Goal: Information Seeking & Learning: Learn about a topic

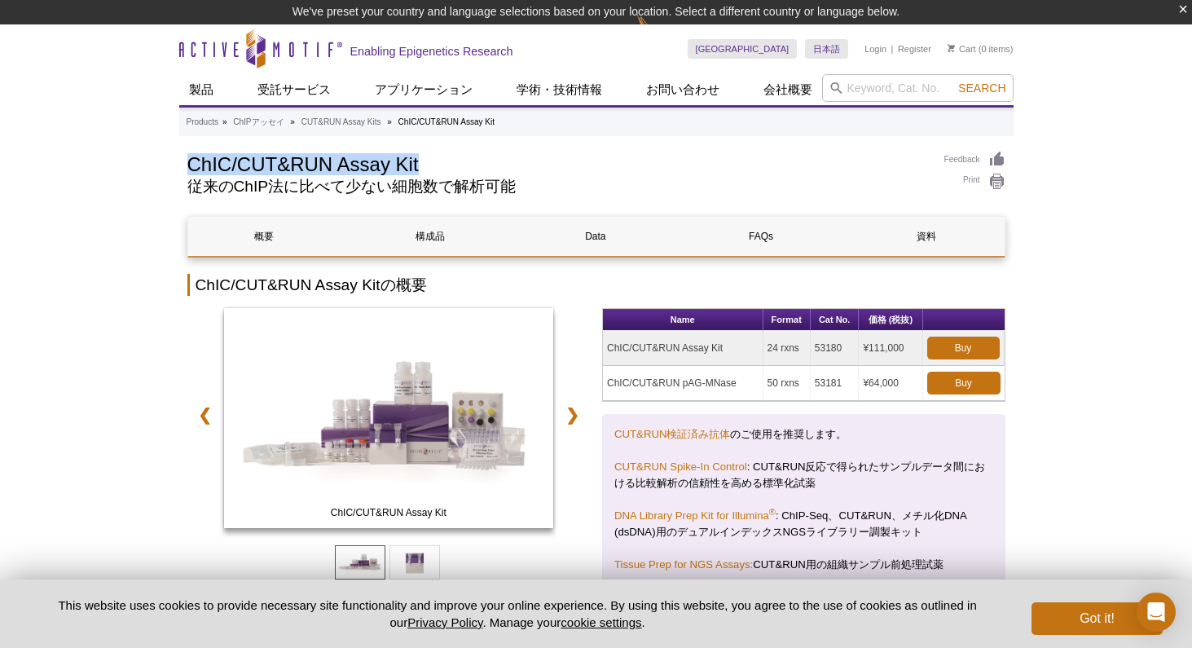
drag, startPoint x: 189, startPoint y: 167, endPoint x: 424, endPoint y: 167, distance: 234.7
click at [425, 168] on h1 "ChIC/CUT&RUN Assay Kit" at bounding box center [557, 163] width 741 height 24
copy h1 "ChIC/CUT&RUN Assay Kit"
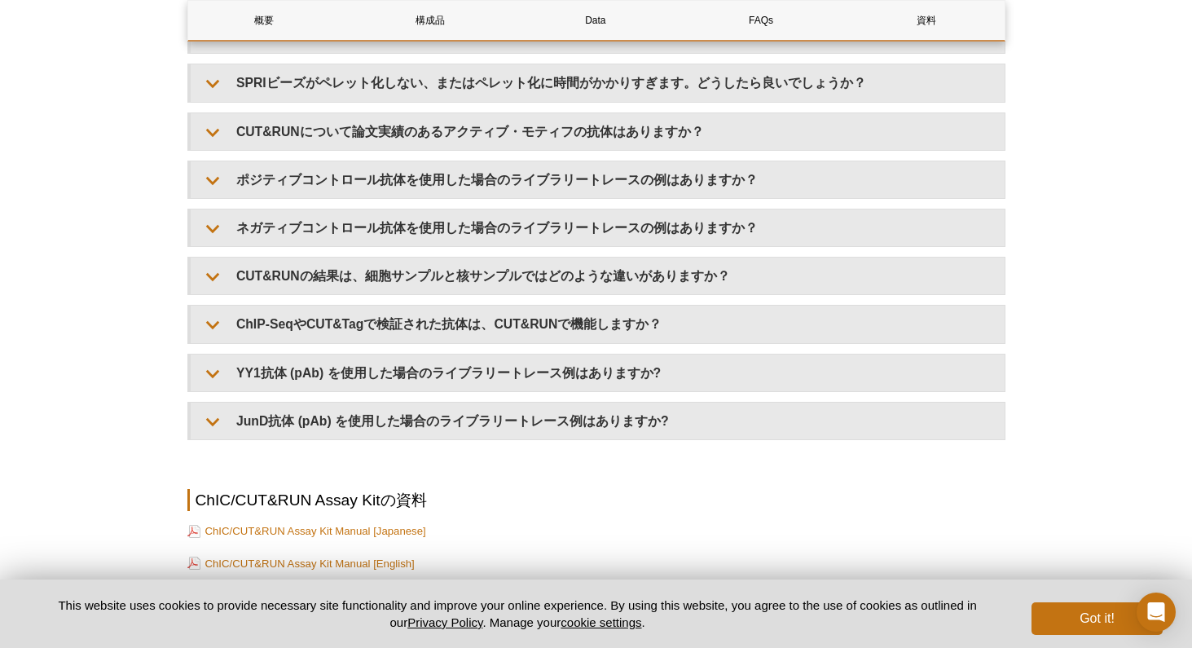
scroll to position [5751, 0]
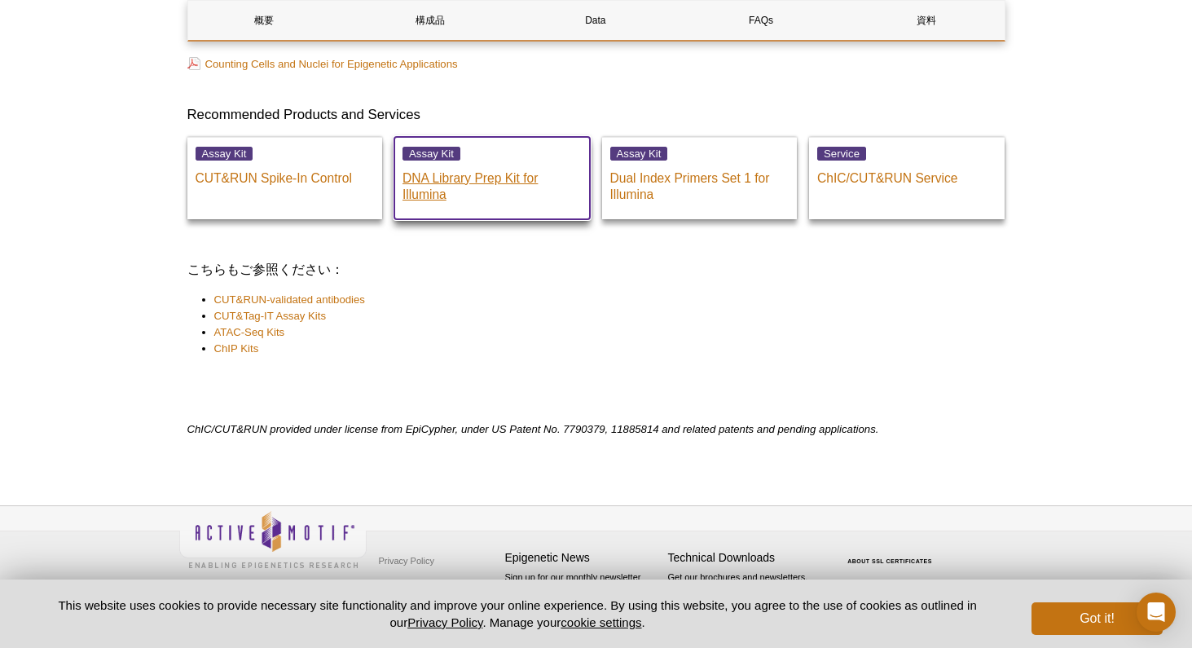
click at [464, 171] on p "DNA Library Prep Kit for Illumina" at bounding box center [491, 182] width 179 height 41
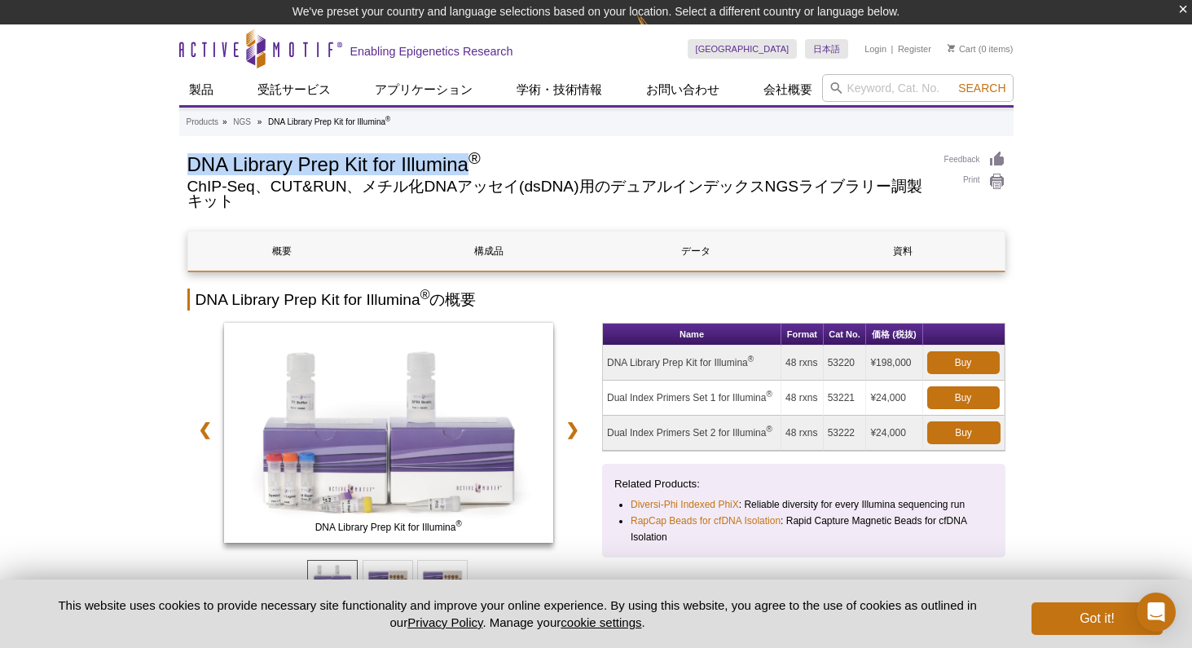
drag, startPoint x: 184, startPoint y: 163, endPoint x: 464, endPoint y: 162, distance: 279.5
copy h1 "DNA Library Prep Kit for Illumina"
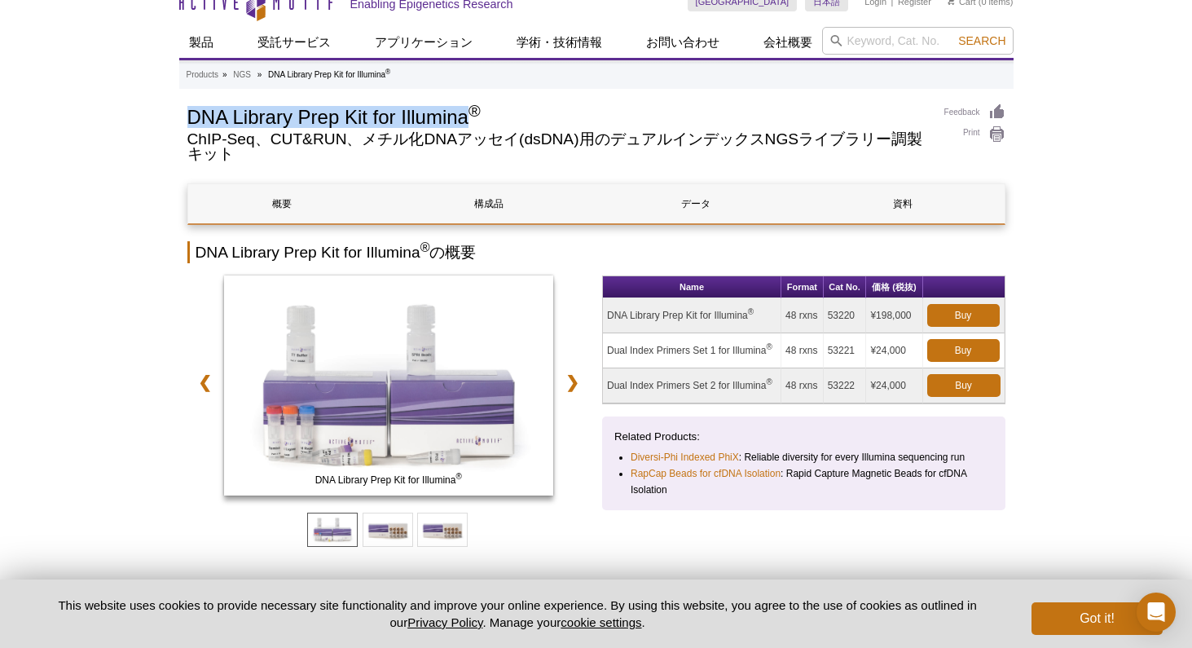
scroll to position [24, 0]
drag, startPoint x: 852, startPoint y: 316, endPoint x: 826, endPoint y: 316, distance: 26.1
click at [826, 316] on td "53220" at bounding box center [845, 314] width 43 height 35
copy td "53220"
